Goal: Transaction & Acquisition: Book appointment/travel/reservation

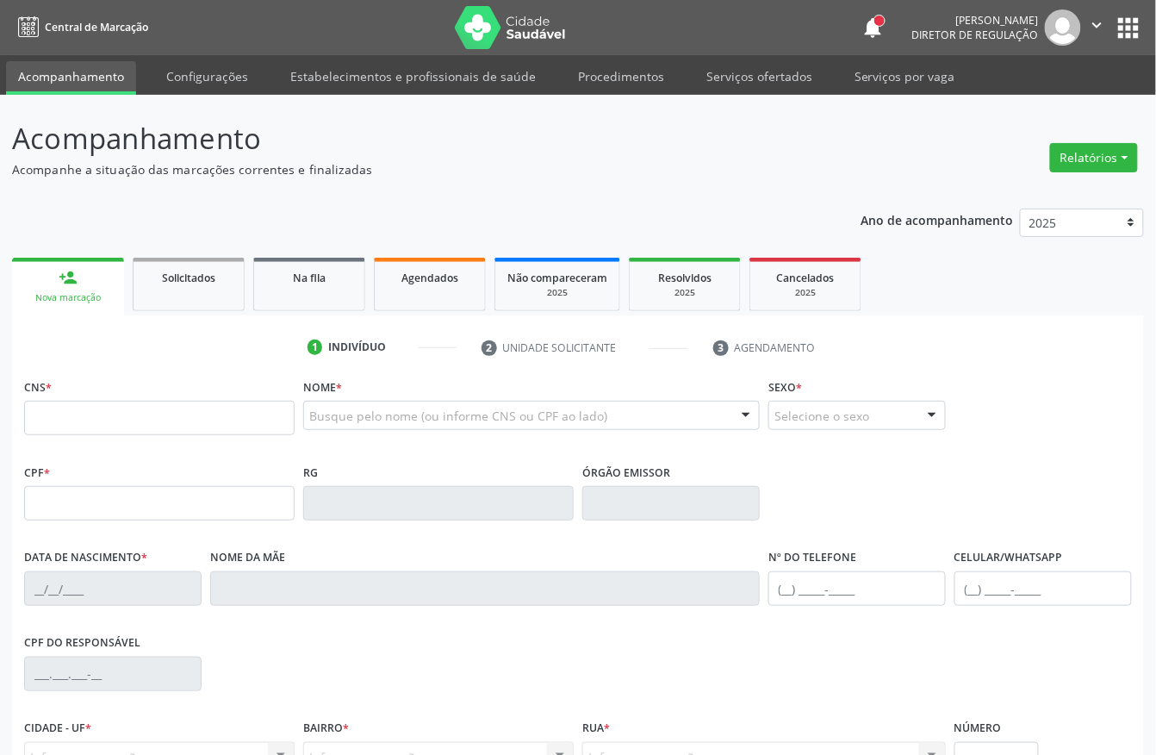
click at [103, 411] on input "text" at bounding box center [159, 418] width 270 height 34
click at [96, 419] on input "text" at bounding box center [159, 418] width 270 height 34
type input "709 2082 1254 4830"
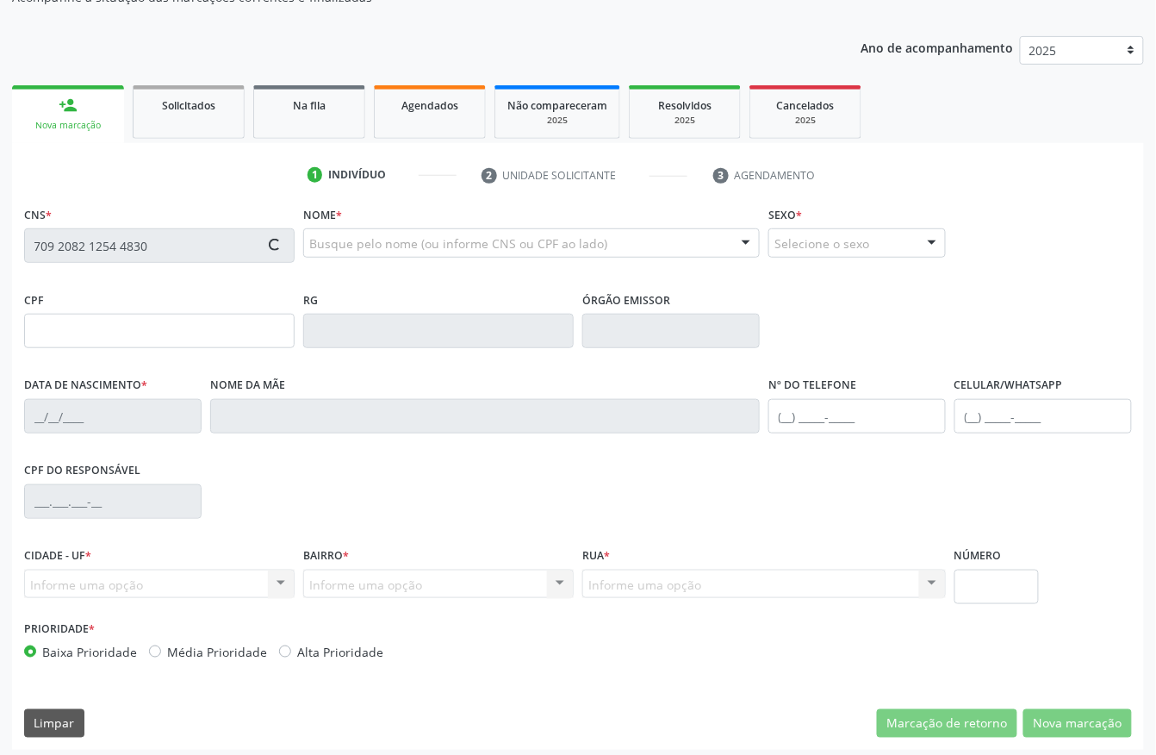
scroll to position [180, 0]
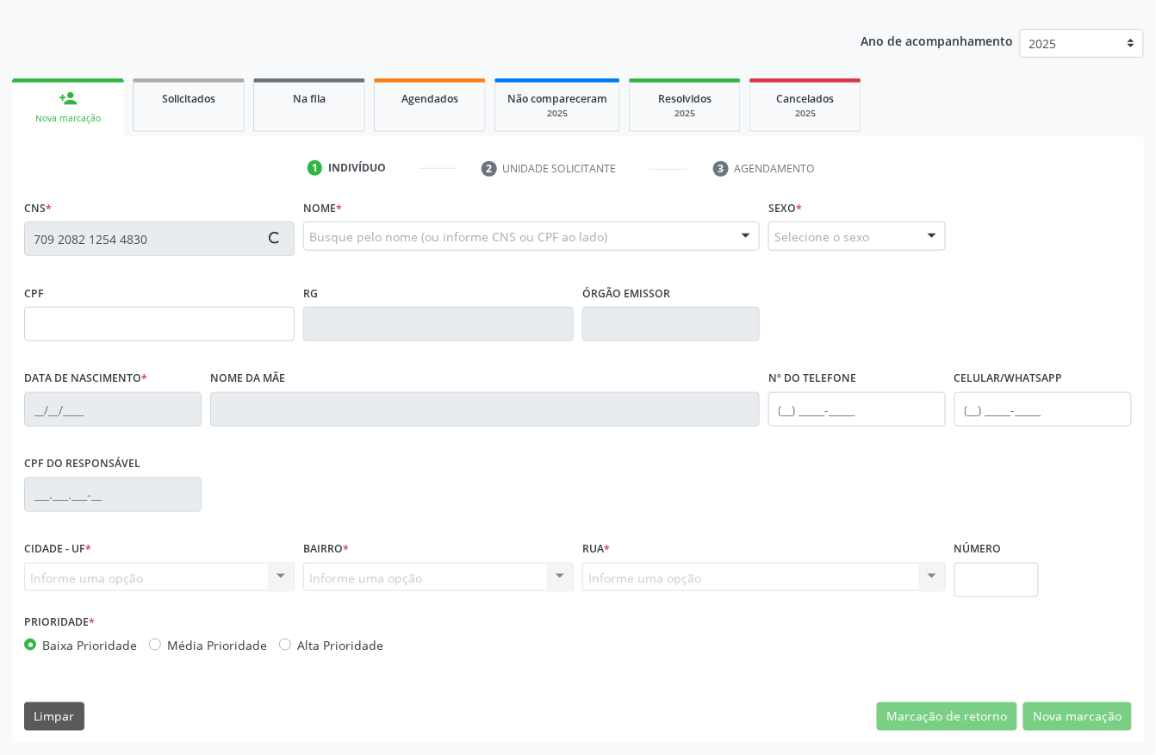
type input "091.540.914-38"
type input "02/10/1986"
type input "Iraci Otelina Gomes da Silva"
type input "(87) 98835-1643"
type input "781"
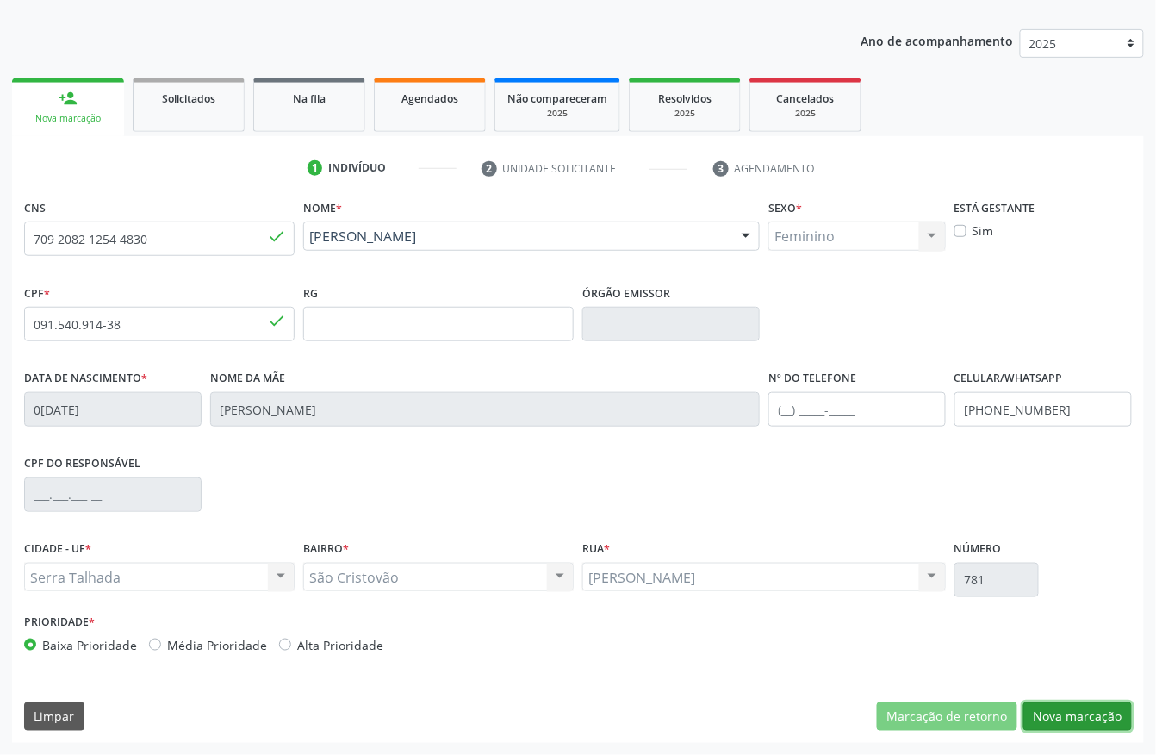
click at [1107, 703] on button "Nova marcação" at bounding box center [1077, 716] width 109 height 29
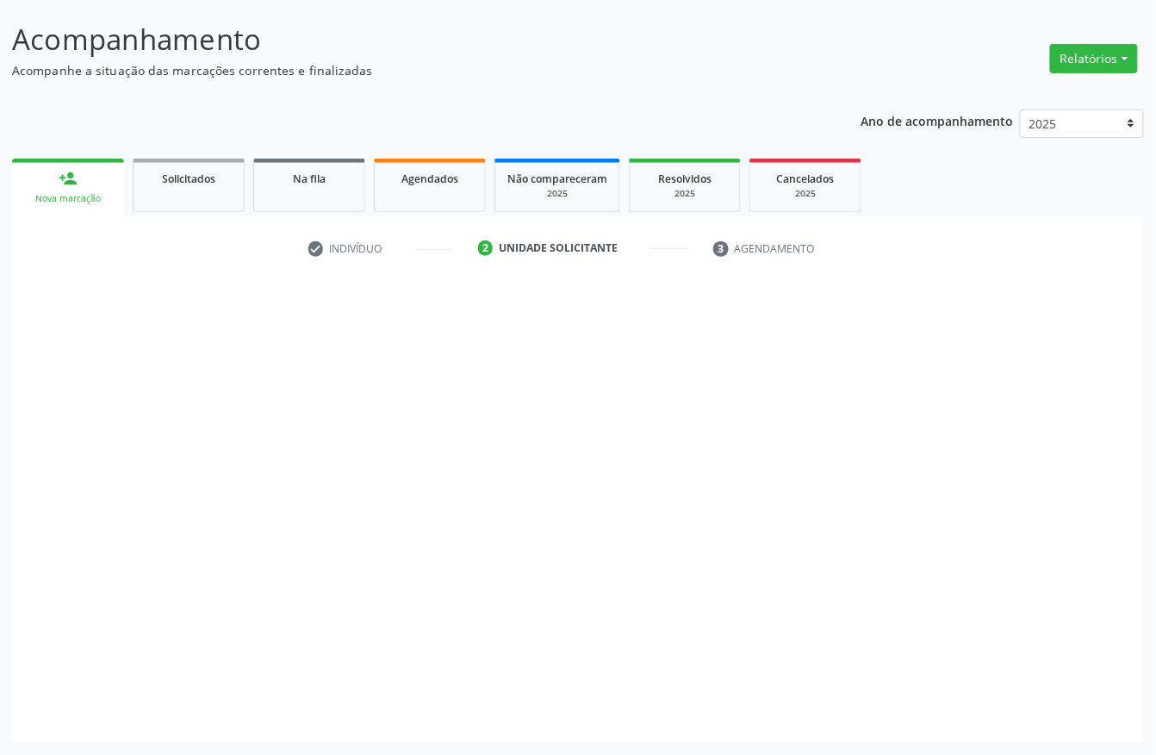
scroll to position [101, 0]
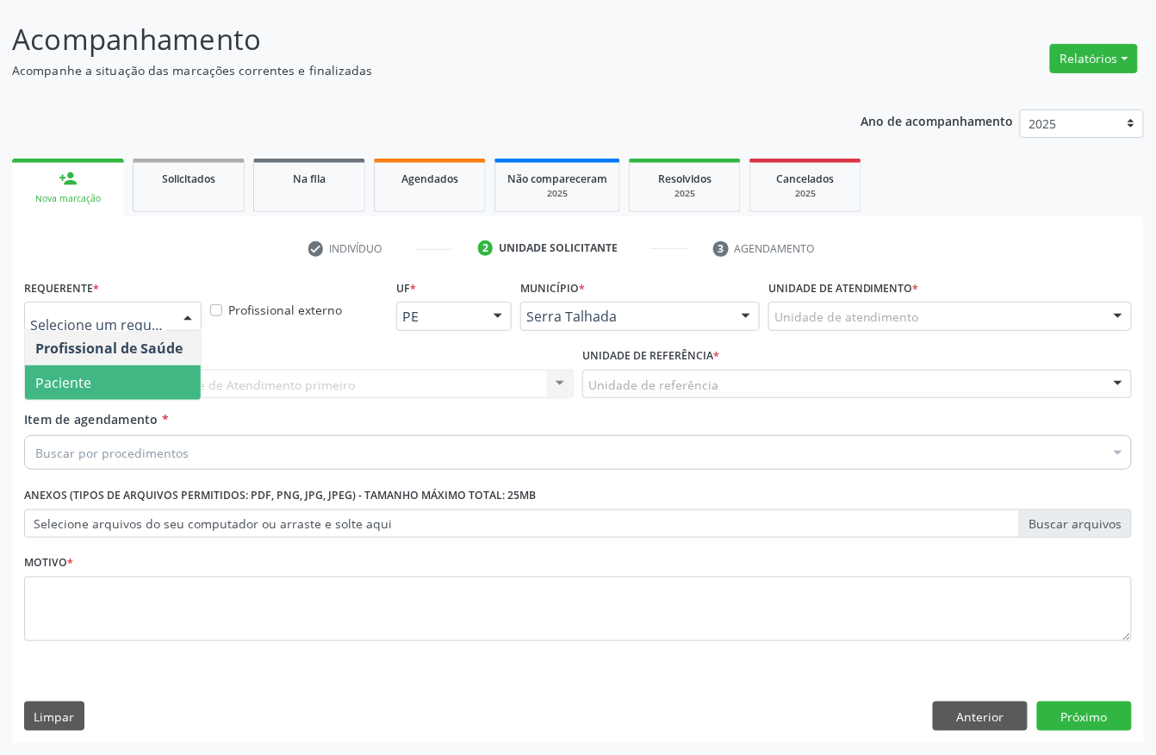
click at [50, 390] on span "Paciente" at bounding box center [113, 382] width 176 height 34
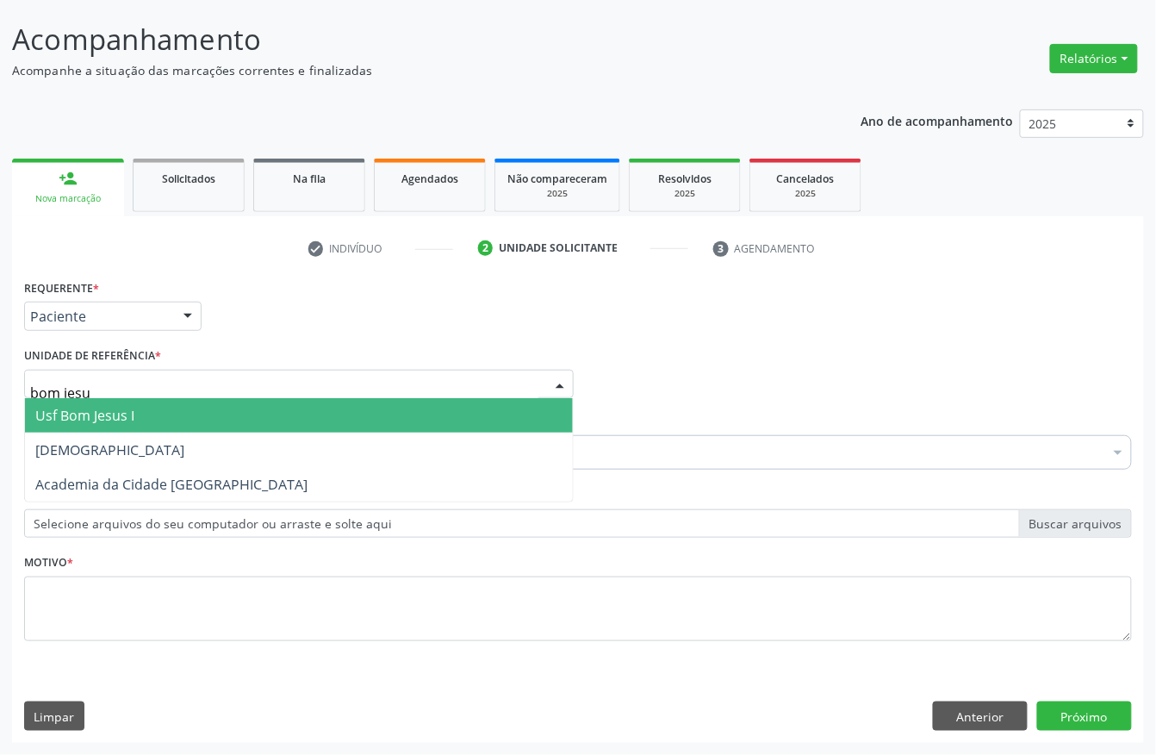
type input "bom jesus"
click at [80, 411] on span "Usf Bom Jesus I" at bounding box center [84, 415] width 99 height 19
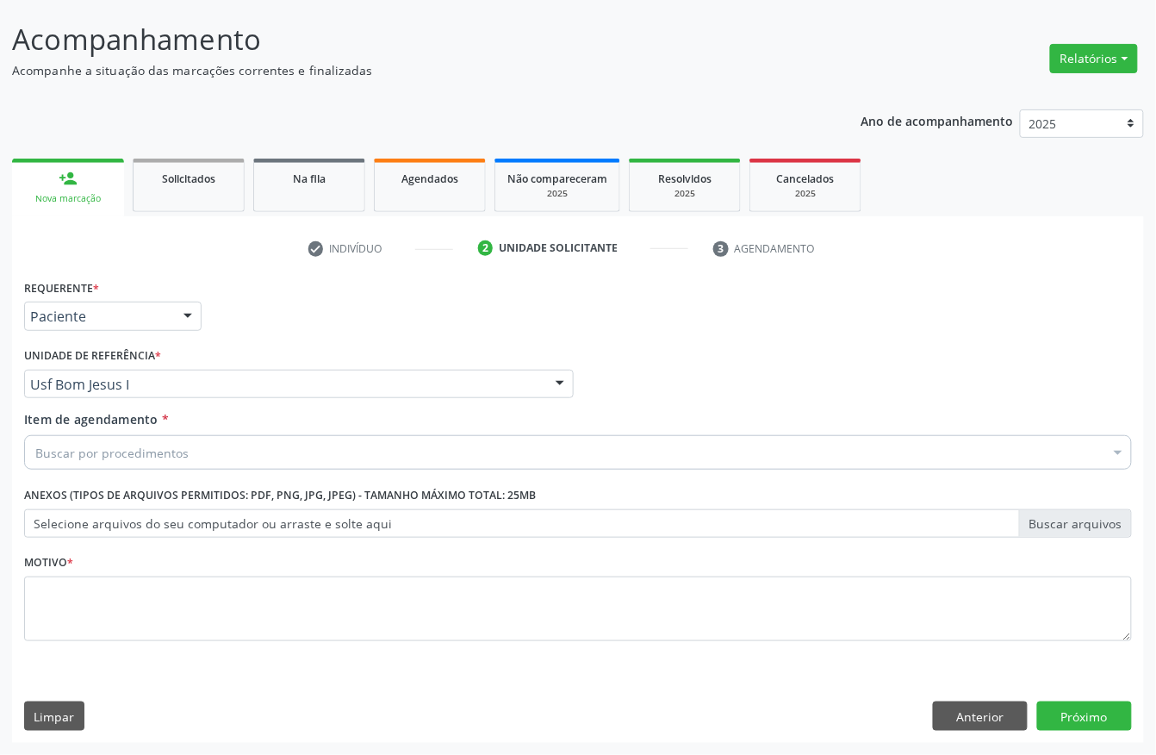
click at [139, 460] on div "Buscar por procedimentos" at bounding box center [578, 452] width 1108 height 34
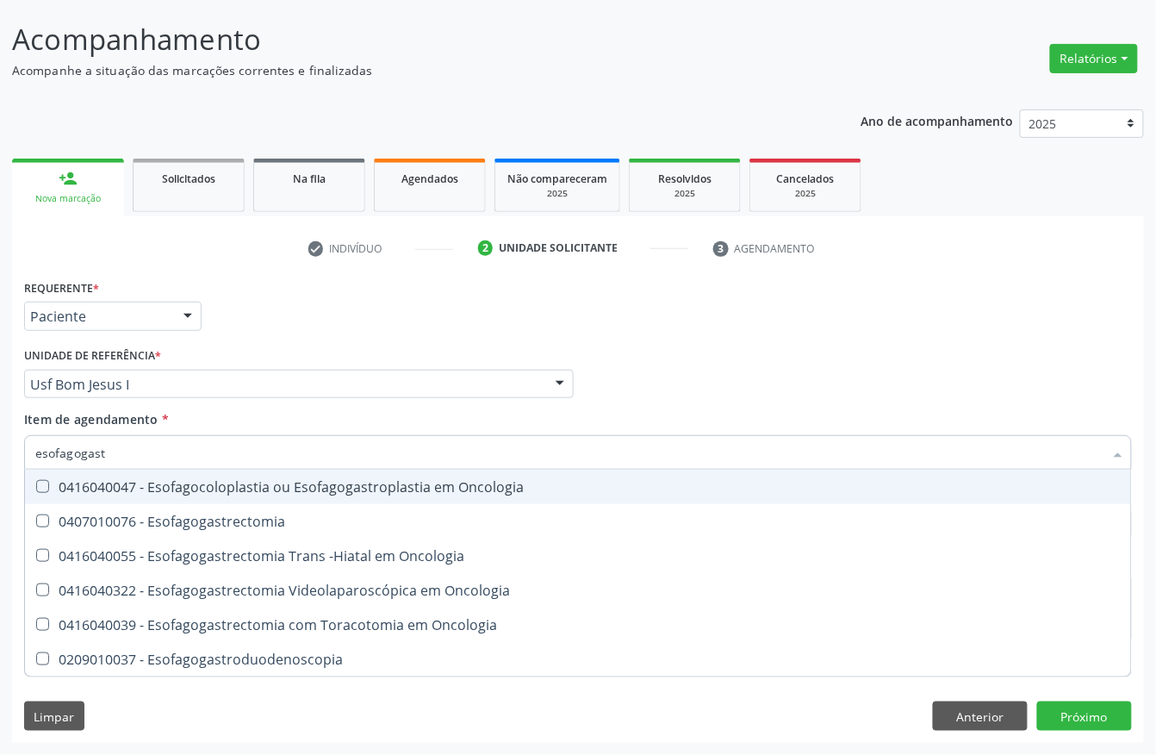
type input "esofagogastr"
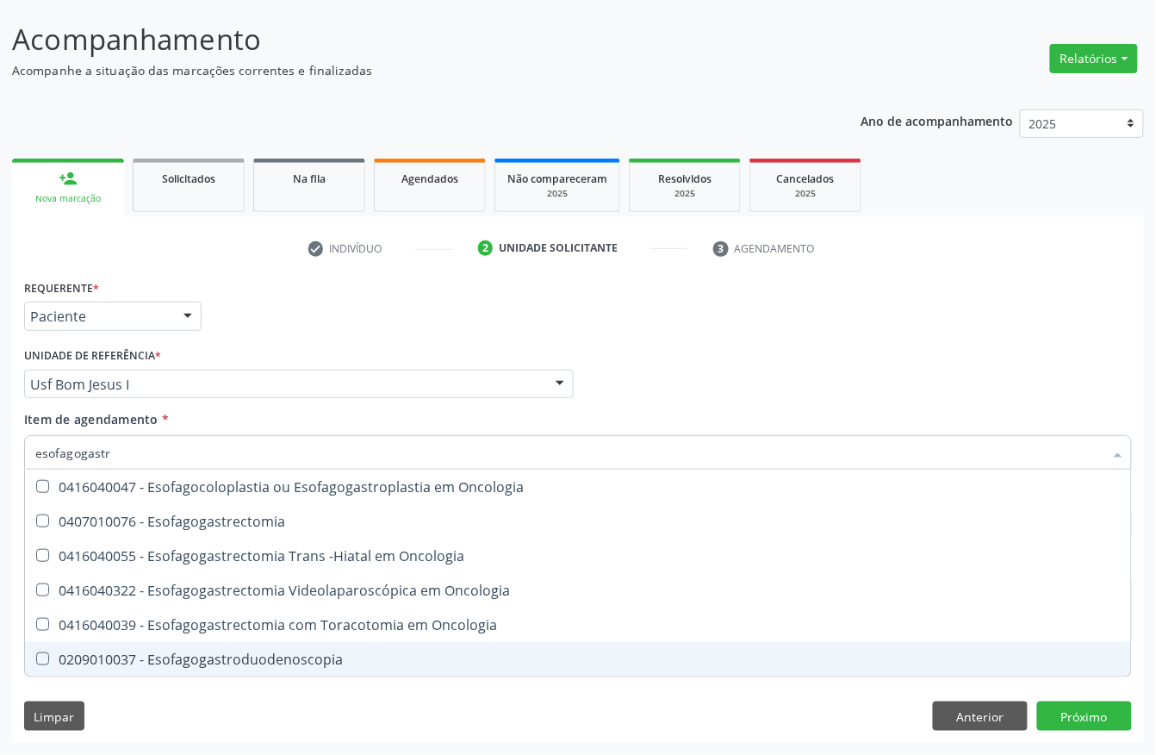
click at [242, 669] on span "0209010037 - Esofagogastroduodenoscopia" at bounding box center [578, 659] width 1106 height 34
checkbox Esofagogastroduodenoscopia "true"
click at [214, 697] on div "Requerente * Paciente Profissional de Saúde Paciente Nenhum resultado encontrad…" at bounding box center [578, 509] width 1132 height 468
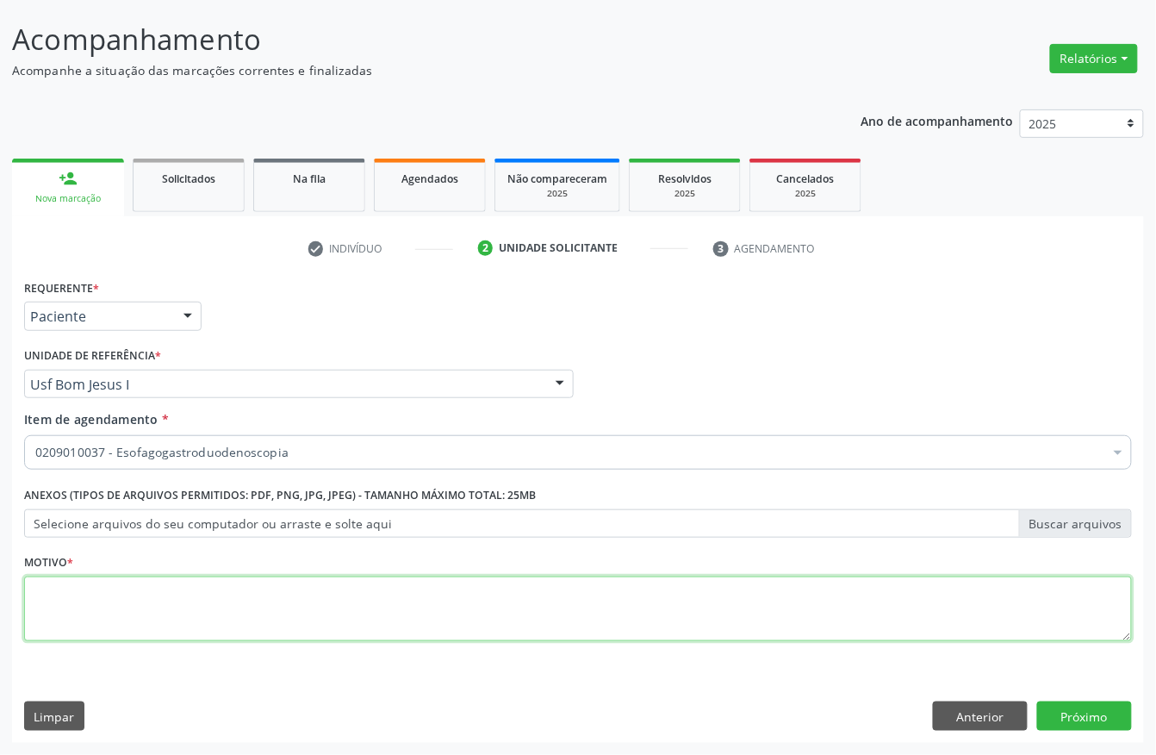
click at [101, 600] on textarea at bounding box center [578, 608] width 1108 height 65
type textarea "."
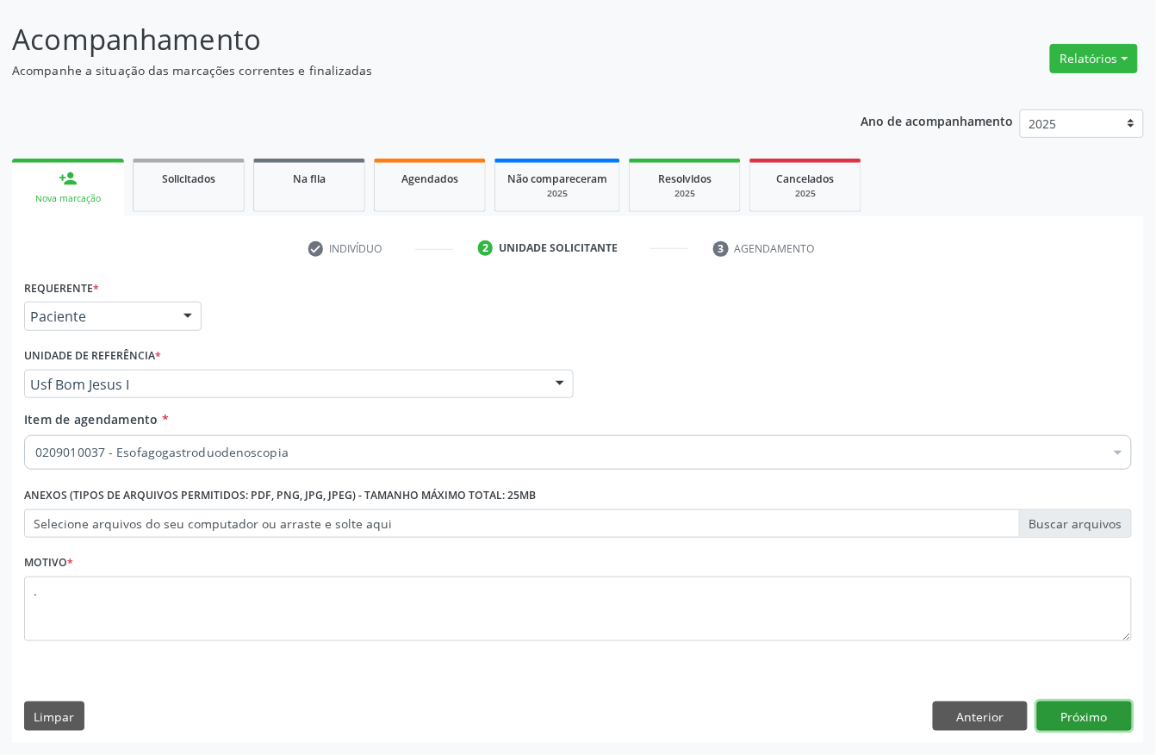
click at [1039, 704] on button "Próximo" at bounding box center [1084, 715] width 95 height 29
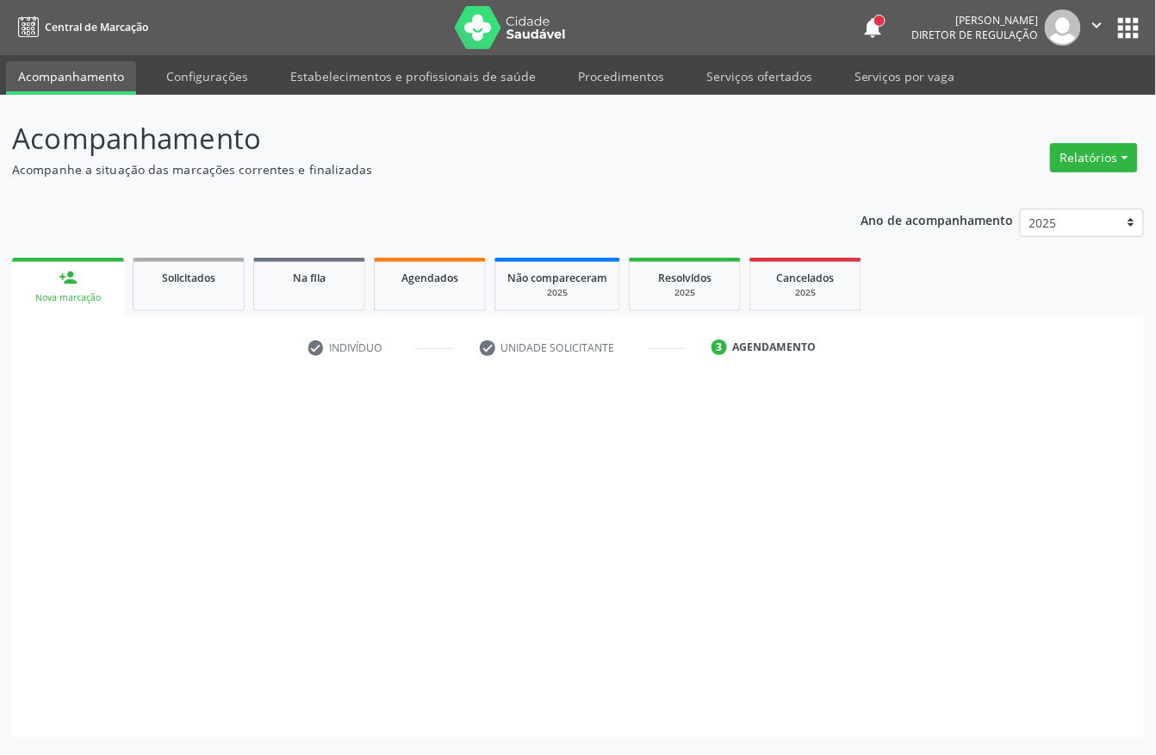
scroll to position [0, 0]
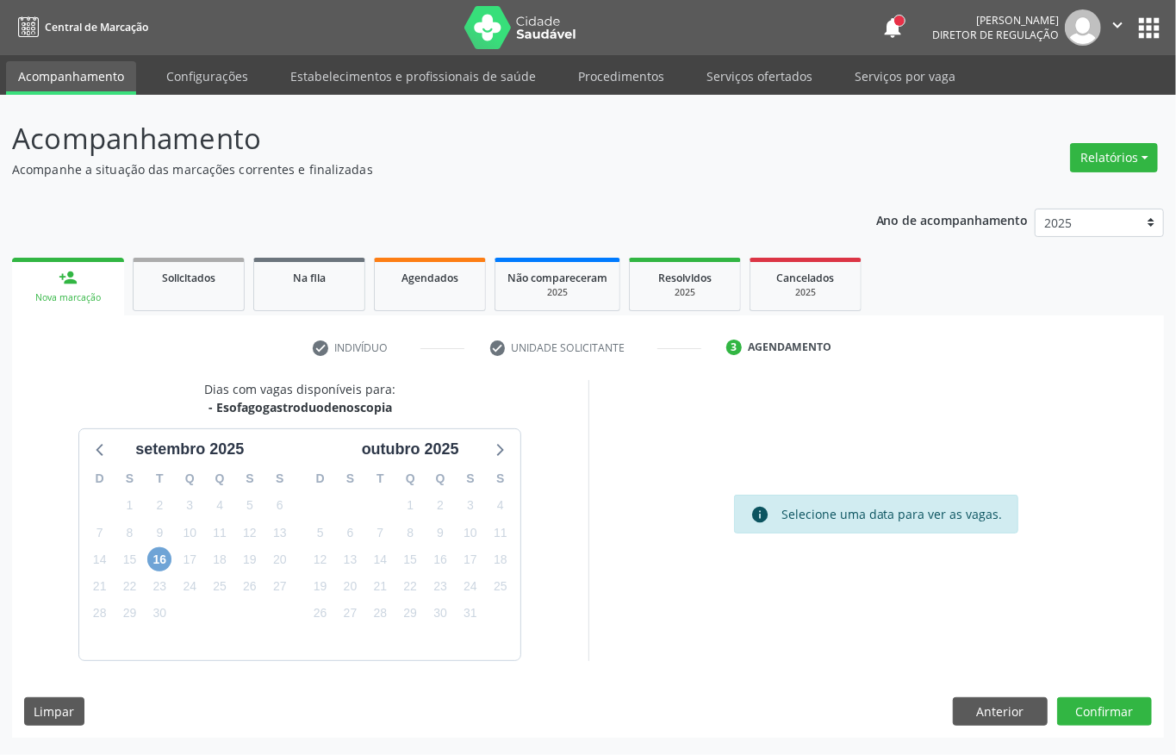
click at [158, 565] on span "16" at bounding box center [159, 559] width 24 height 24
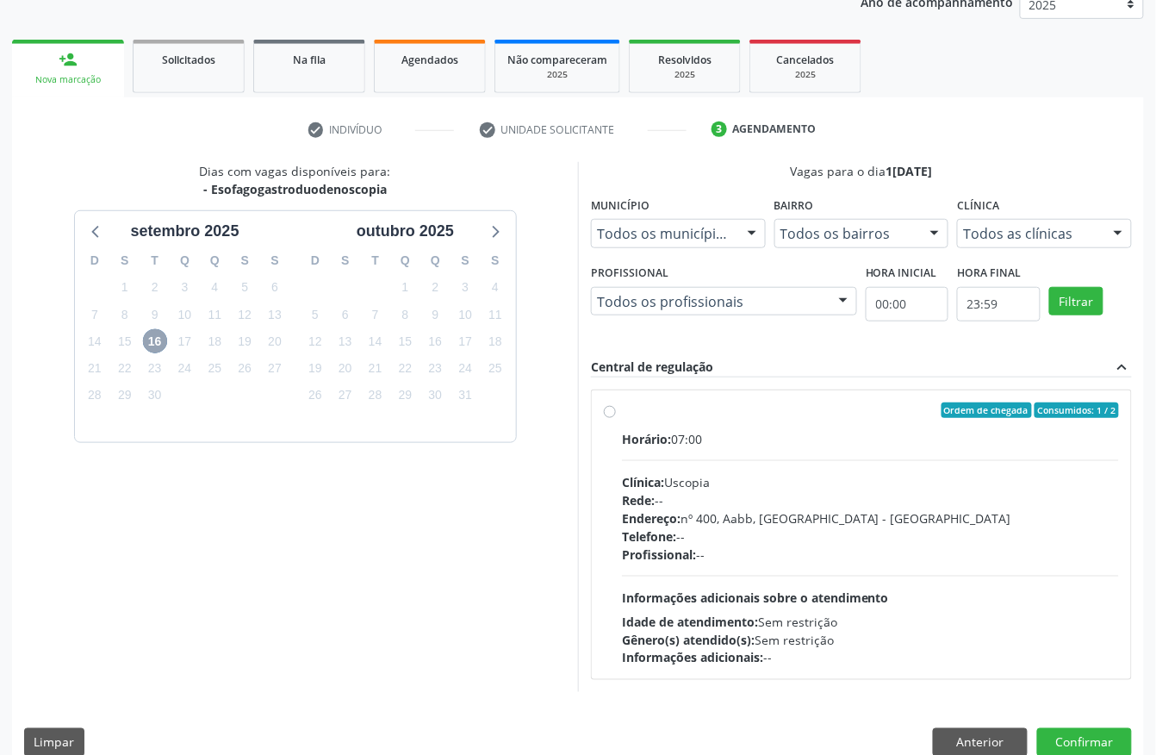
scroll to position [246, 0]
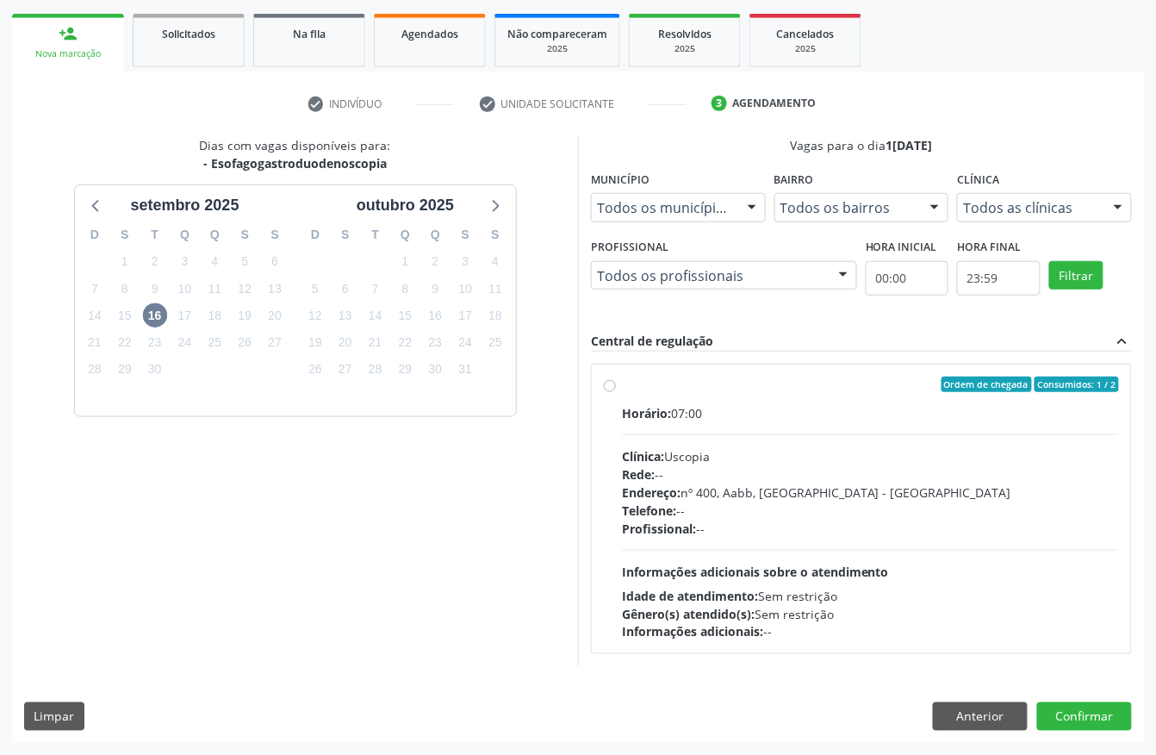
click at [739, 421] on div "Horário: 07:00 Clínica: Uscopia Rede: -- Endereço: nº 400, Aabb, Serra Talhada …" at bounding box center [870, 522] width 497 height 237
click at [616, 392] on input "Ordem de chegada Consumidos: 1 / 2 Horário: 07:00 Clínica: Uscopia Rede: -- End…" at bounding box center [610, 384] width 12 height 16
radio input "true"
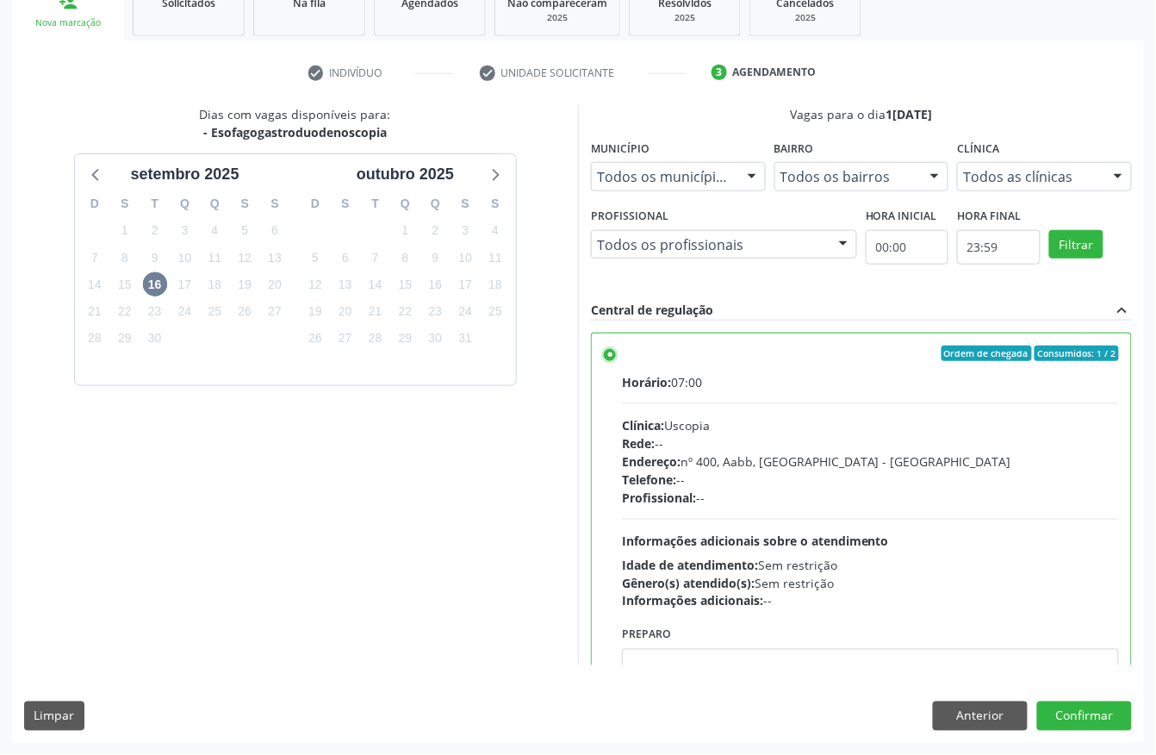
scroll to position [87, 0]
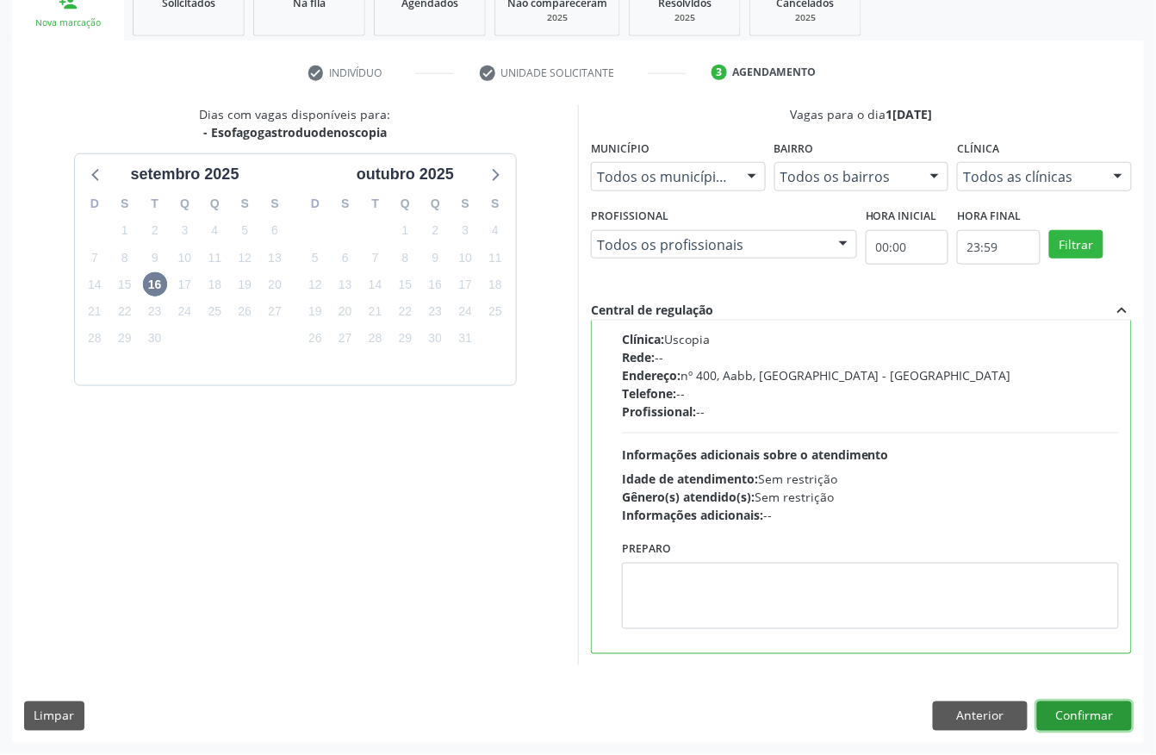
click at [1090, 711] on button "Confirmar" at bounding box center [1084, 715] width 95 height 29
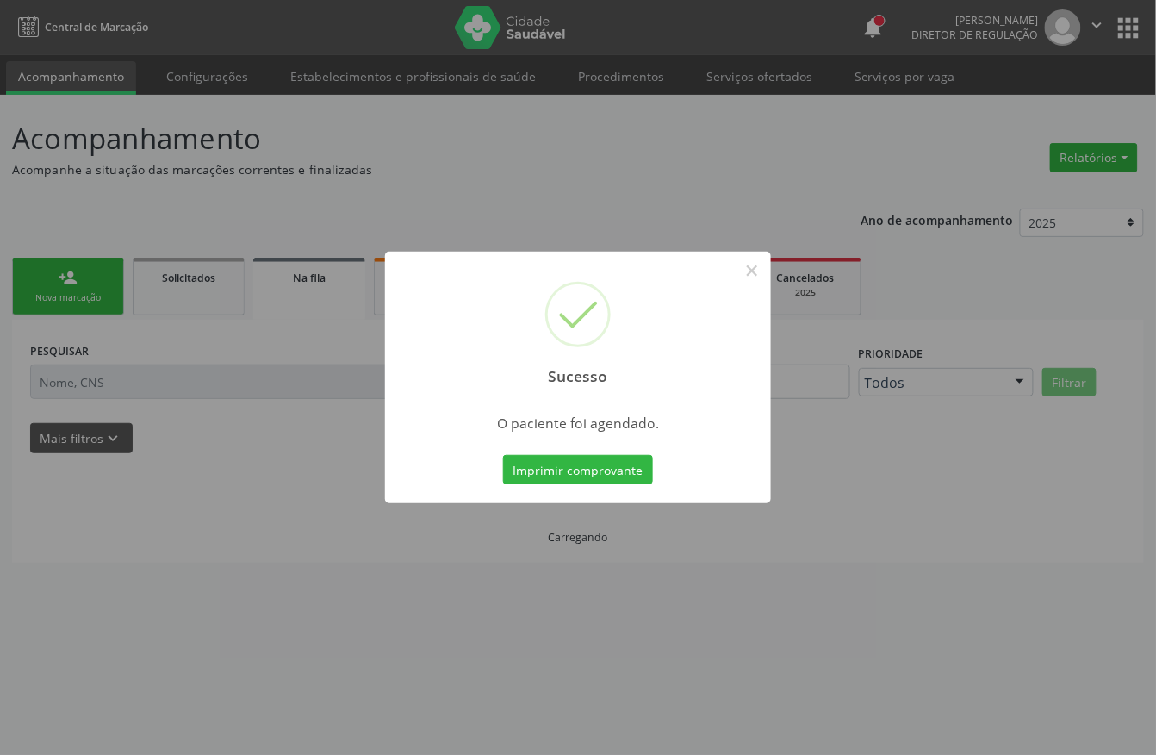
scroll to position [0, 0]
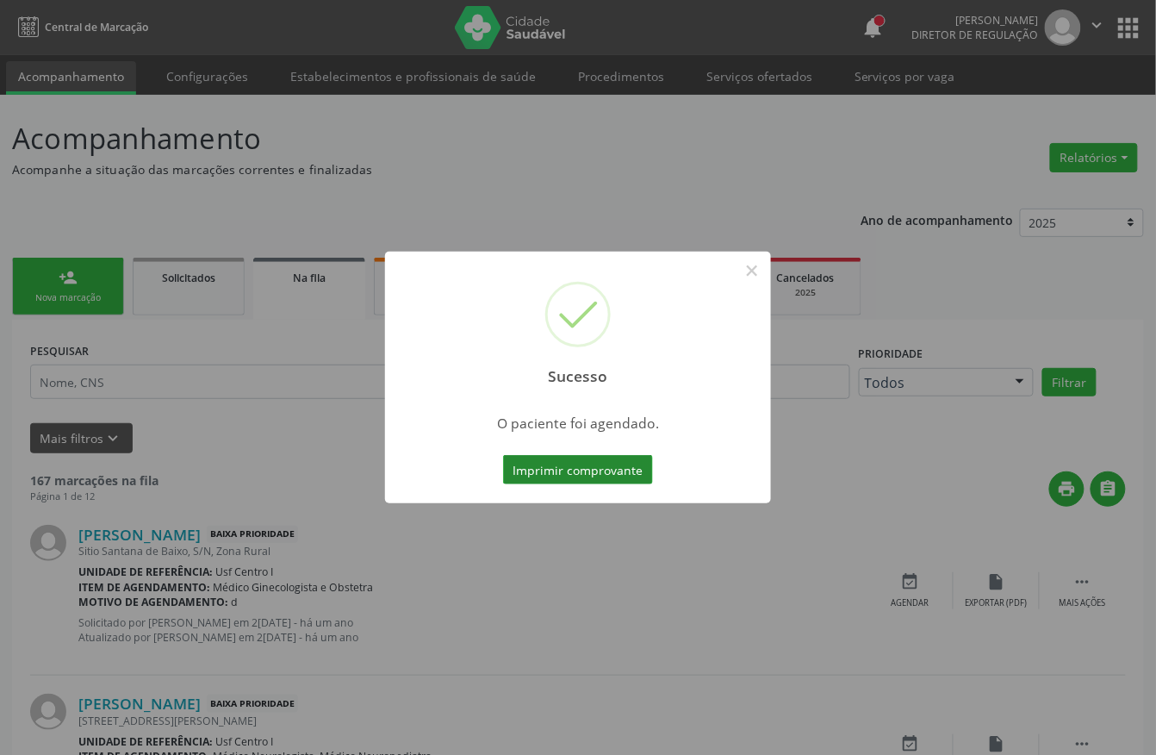
click at [528, 457] on button "Imprimir comprovante" at bounding box center [578, 469] width 150 height 29
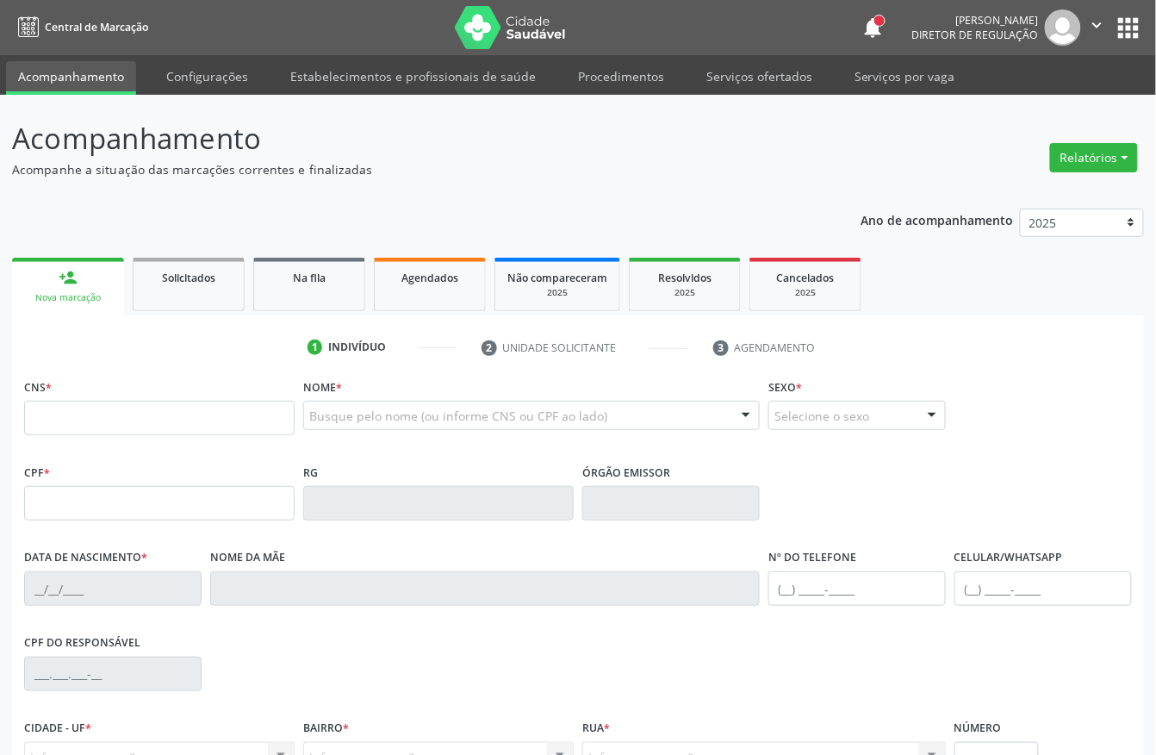
click at [1131, 22] on button "apps" at bounding box center [1129, 28] width 30 height 30
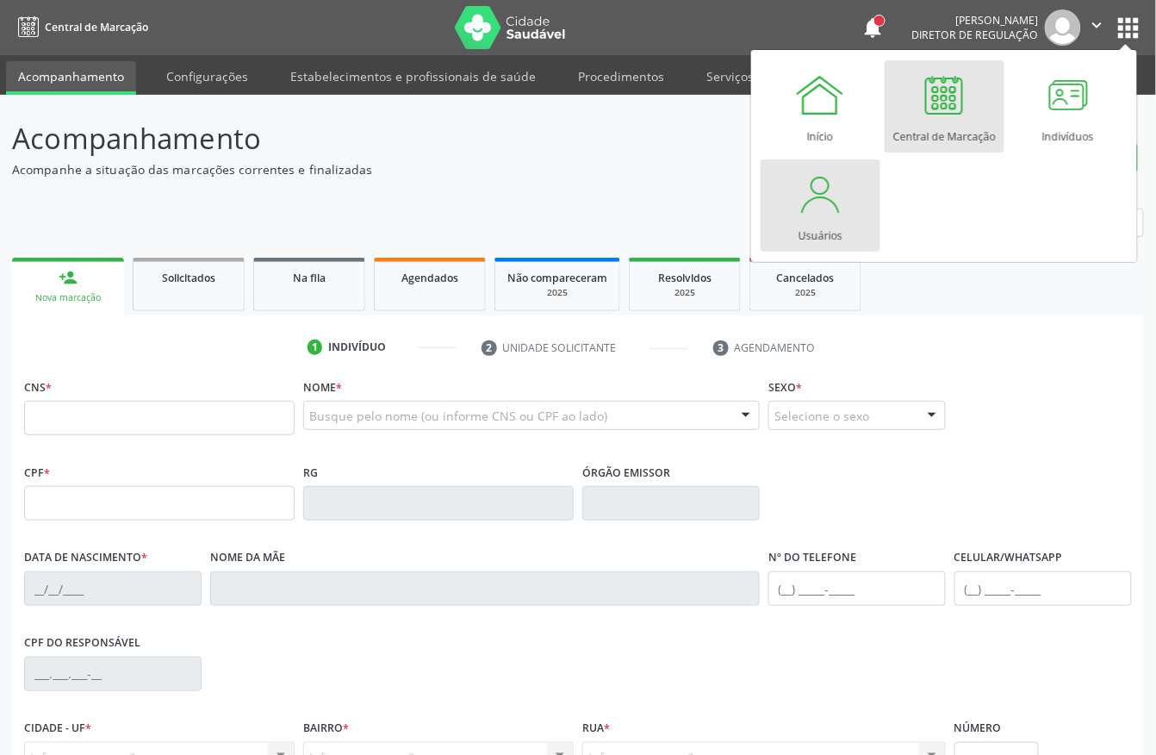
click at [792, 202] on link "Usuários" at bounding box center [821, 205] width 120 height 92
